Goal: Task Accomplishment & Management: Use online tool/utility

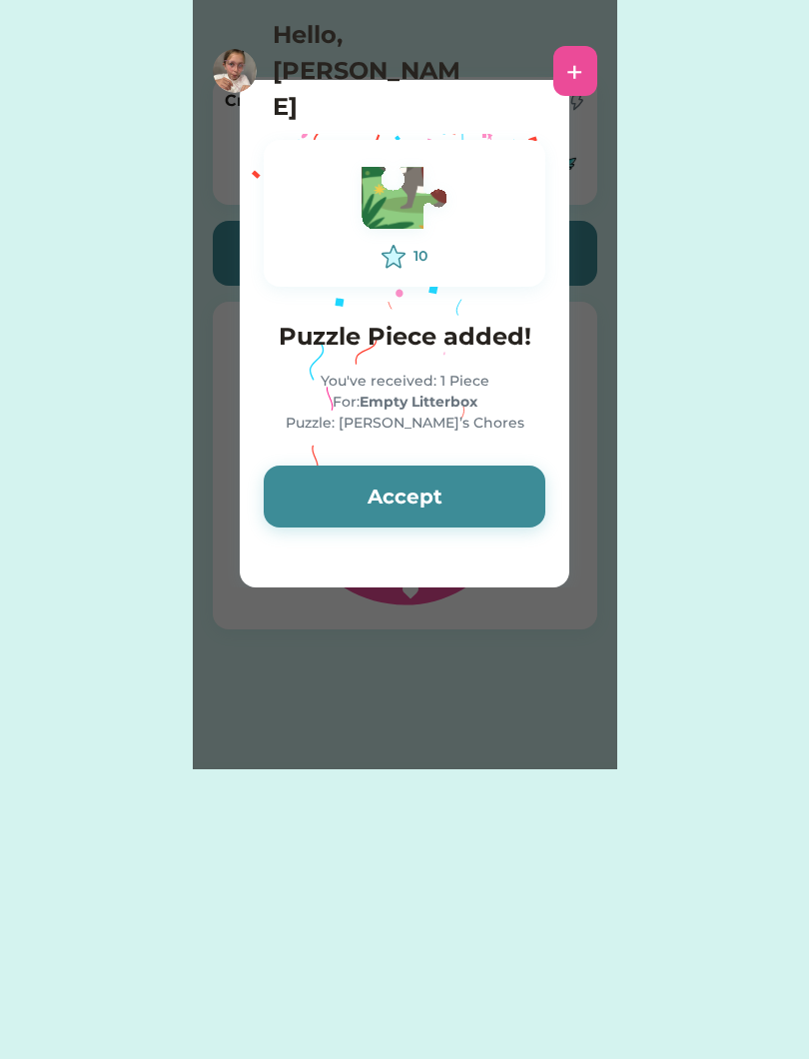
click at [454, 498] on button "Accept" at bounding box center [405, 497] width 282 height 62
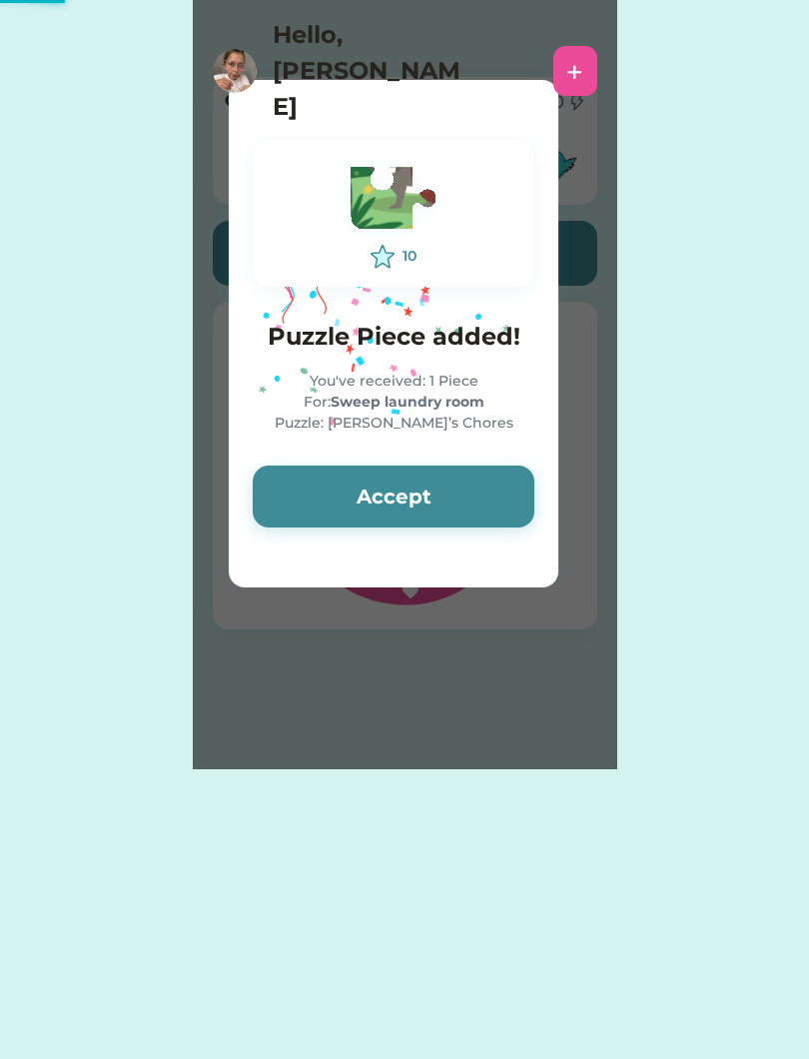
click at [467, 498] on button "Accept" at bounding box center [394, 497] width 282 height 62
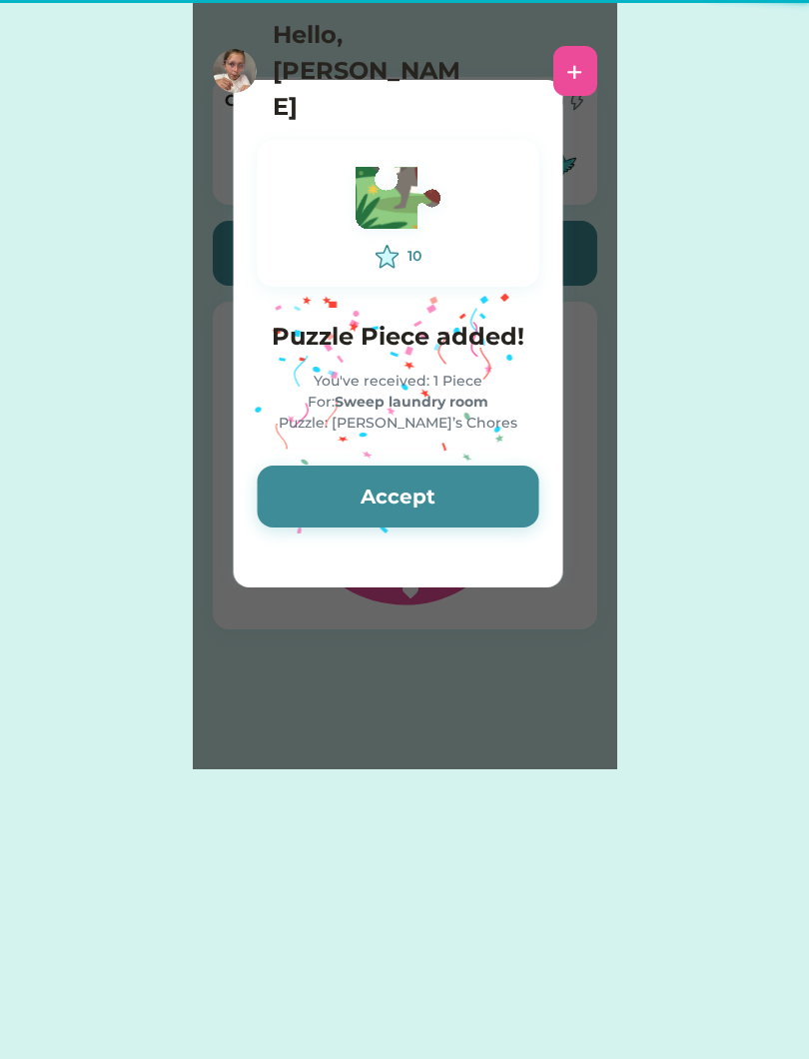
click at [444, 515] on button "Accept" at bounding box center [399, 497] width 282 height 62
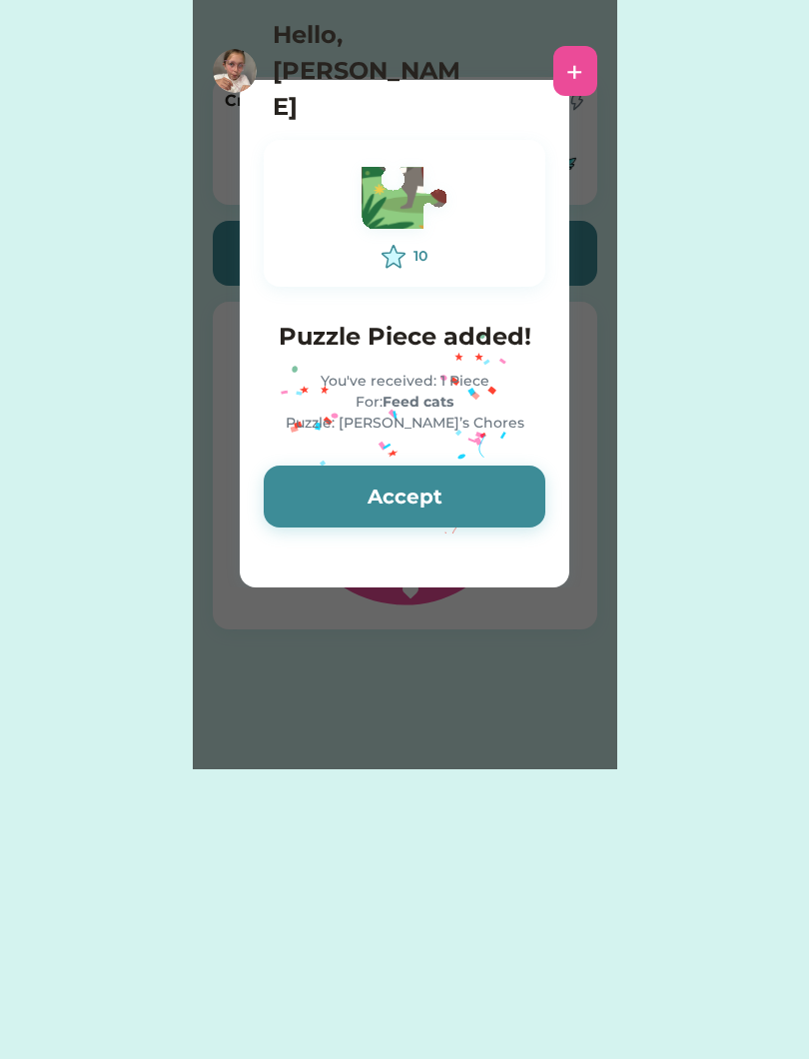
click at [474, 506] on button "Accept" at bounding box center [405, 497] width 282 height 62
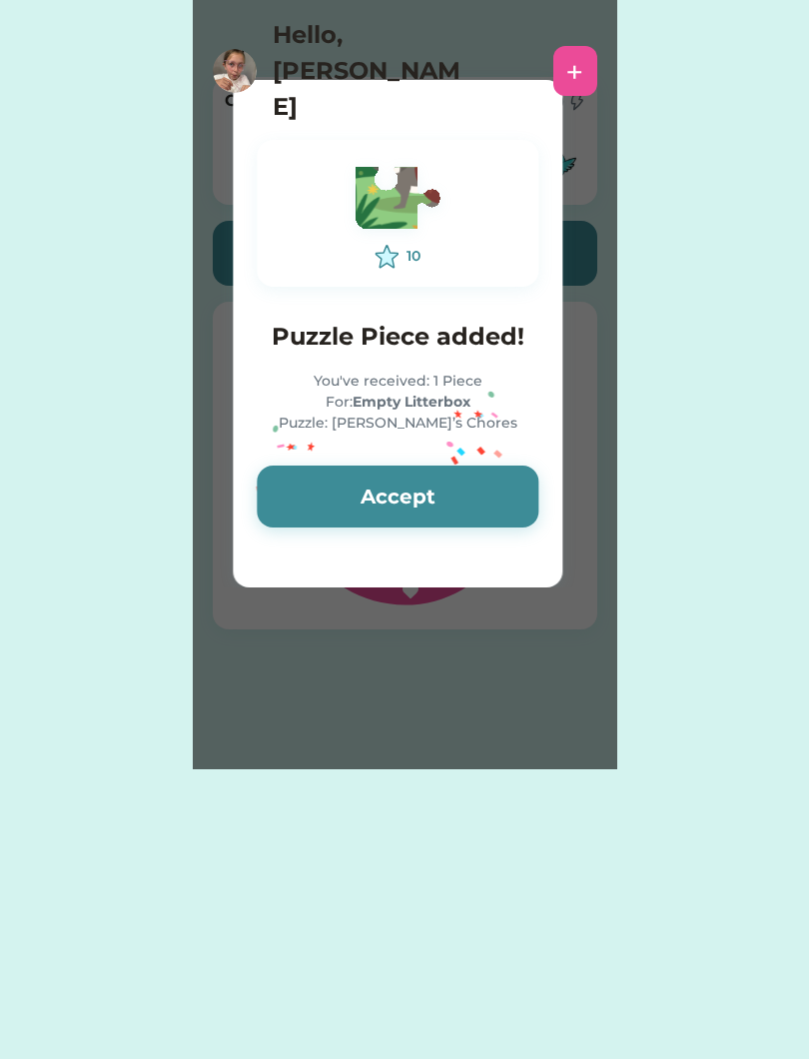
click at [480, 516] on button "Accept" at bounding box center [398, 497] width 282 height 62
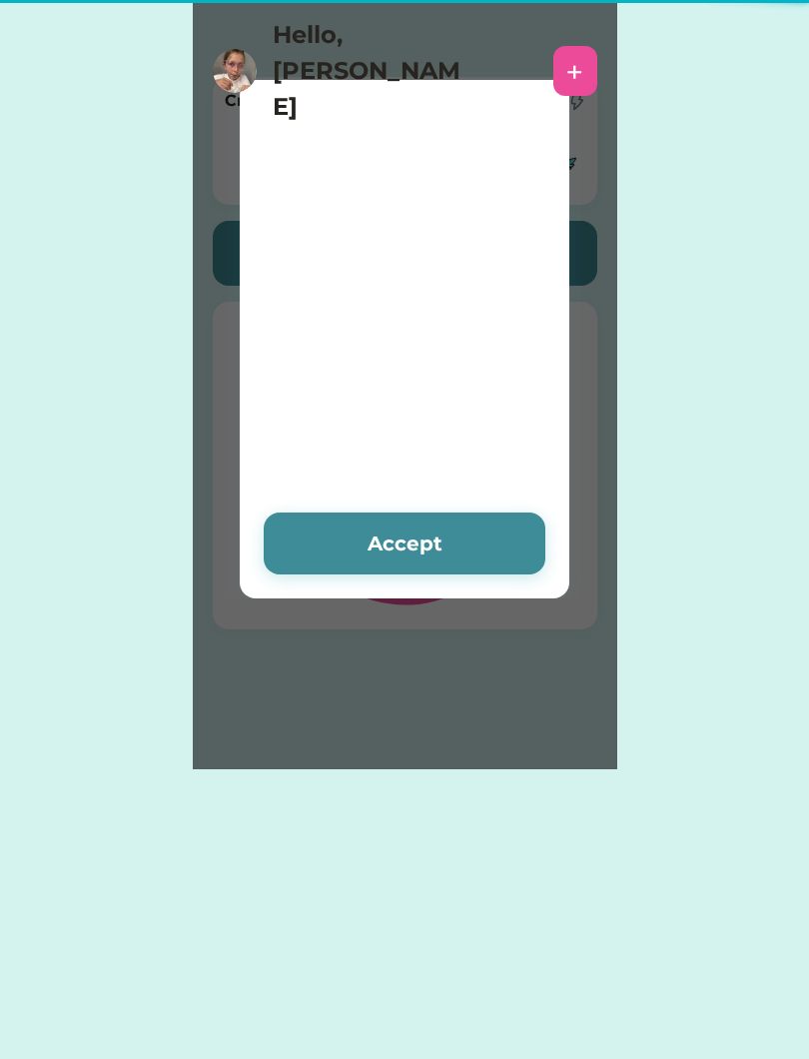
click at [484, 500] on div at bounding box center [404, 270] width 699 height 500
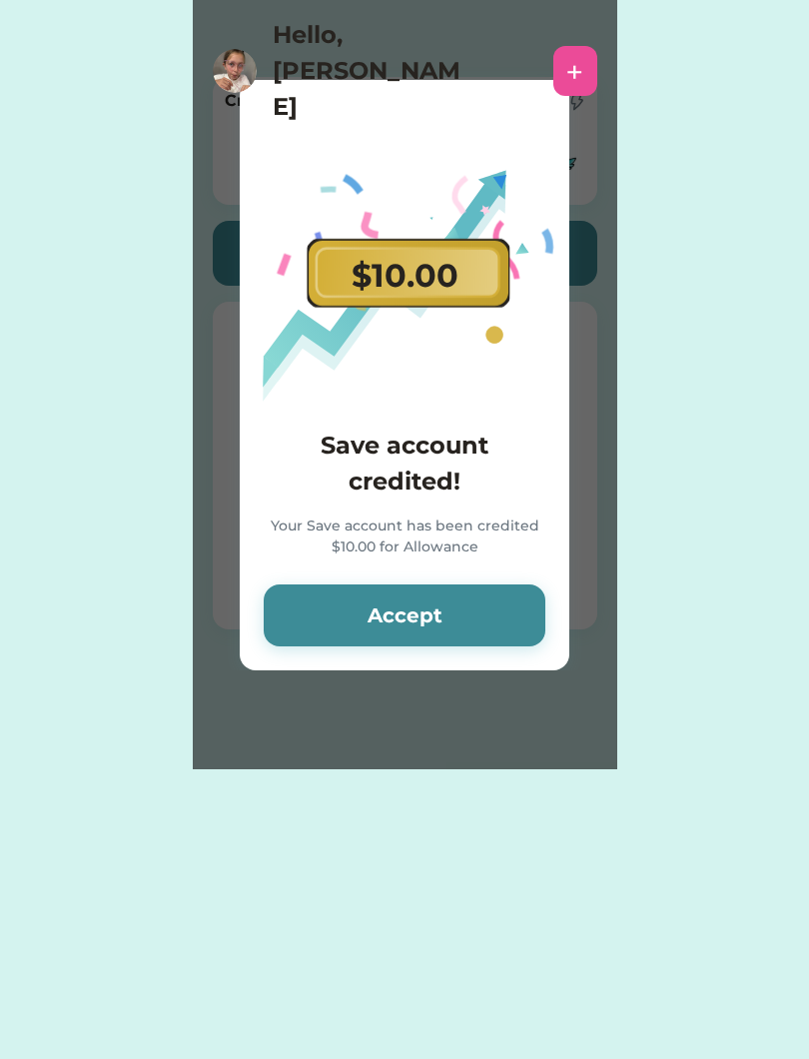
click at [459, 616] on button "Accept" at bounding box center [405, 615] width 282 height 62
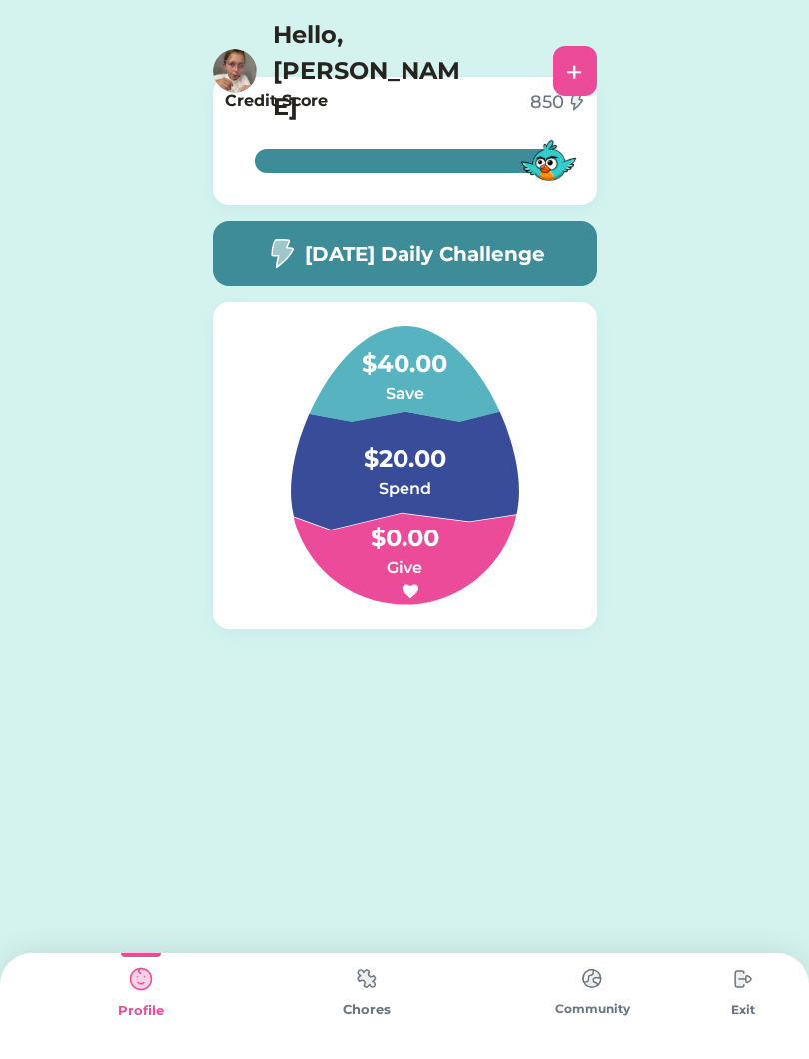
click at [357, 995] on img at bounding box center [367, 978] width 40 height 39
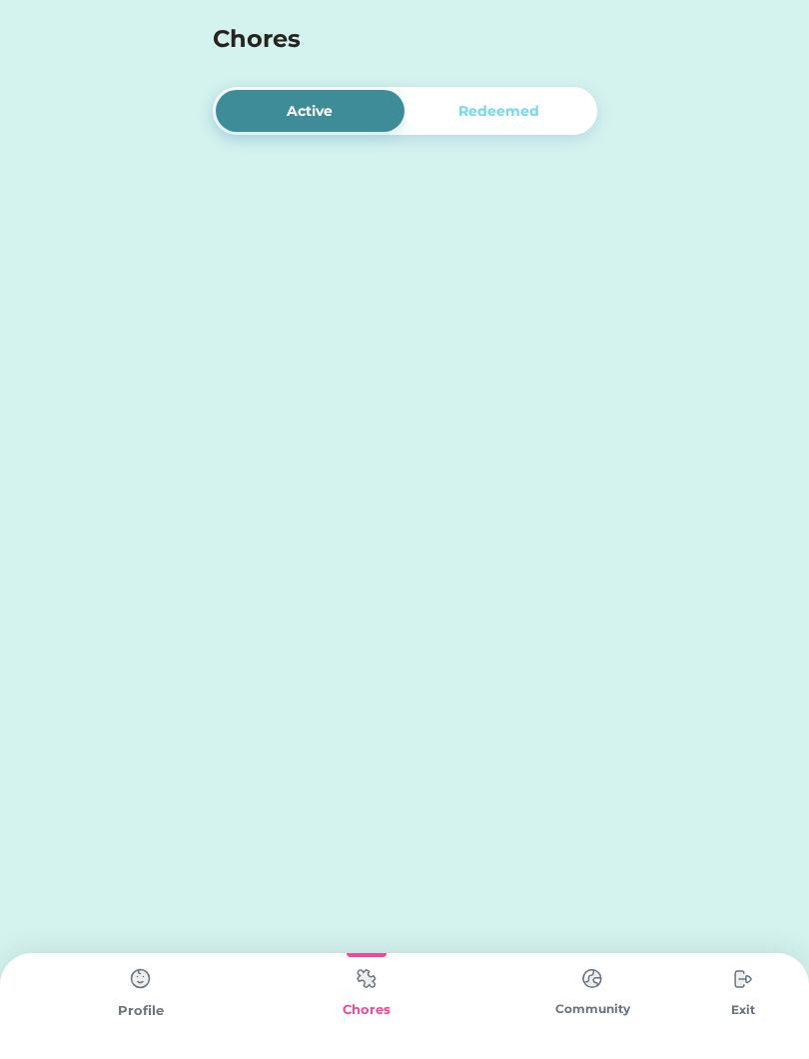
click at [398, 997] on div "Chores" at bounding box center [367, 1006] width 226 height 106
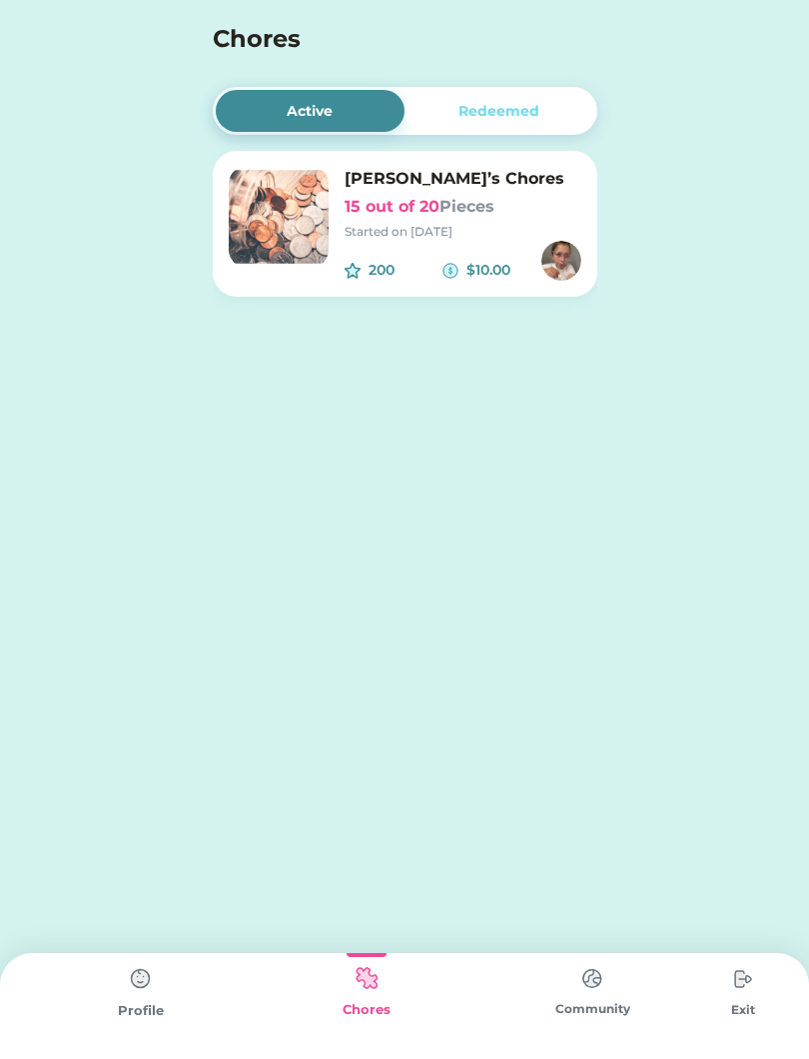
click at [417, 214] on h6 "15 out of 20 Pieces" at bounding box center [463, 207] width 237 height 24
click at [438, 223] on div "Started on [DATE]" at bounding box center [463, 232] width 237 height 18
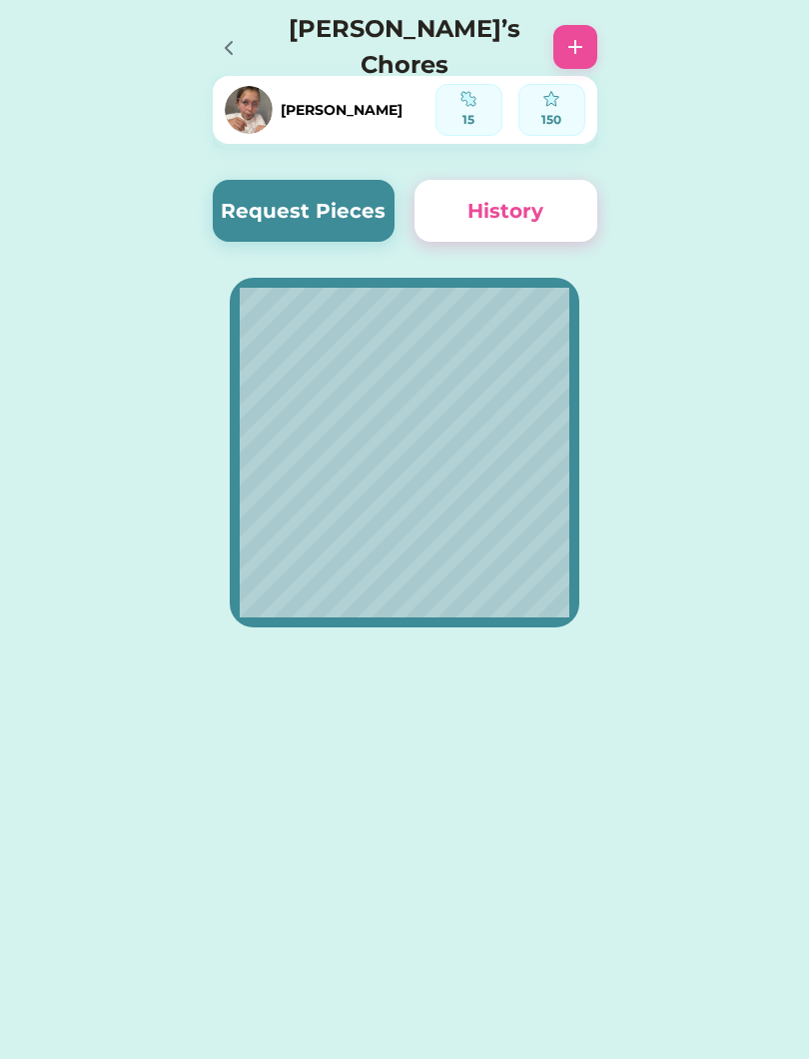
click at [295, 193] on button "Request Pieces" at bounding box center [304, 211] width 183 height 62
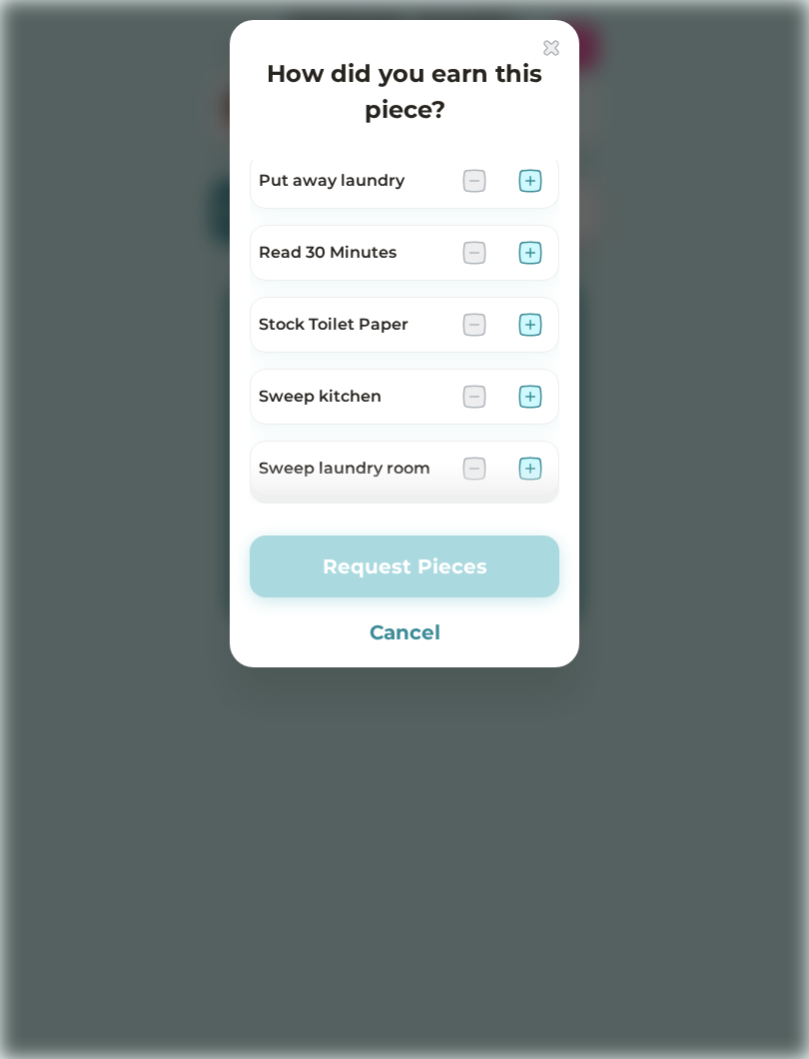
scroll to position [652, 0]
click at [528, 461] on img at bounding box center [531, 471] width 24 height 24
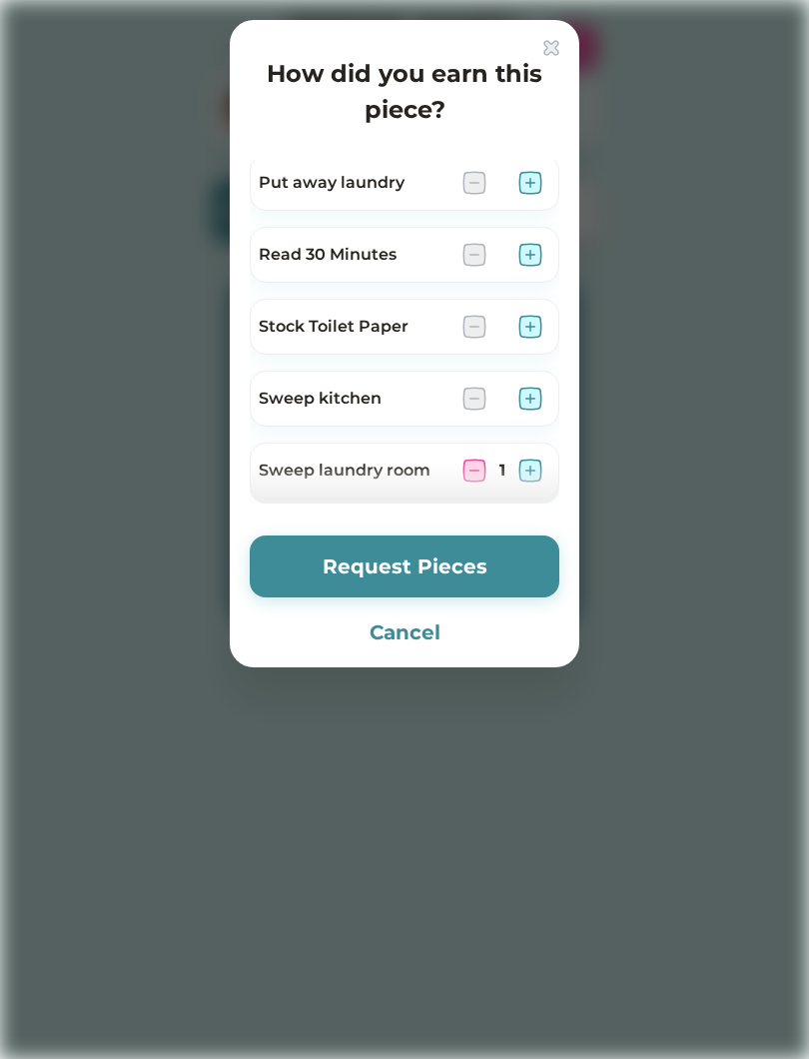
click at [504, 572] on button "Request Pieces" at bounding box center [405, 567] width 310 height 62
